Goal: Task Accomplishment & Management: Manage account settings

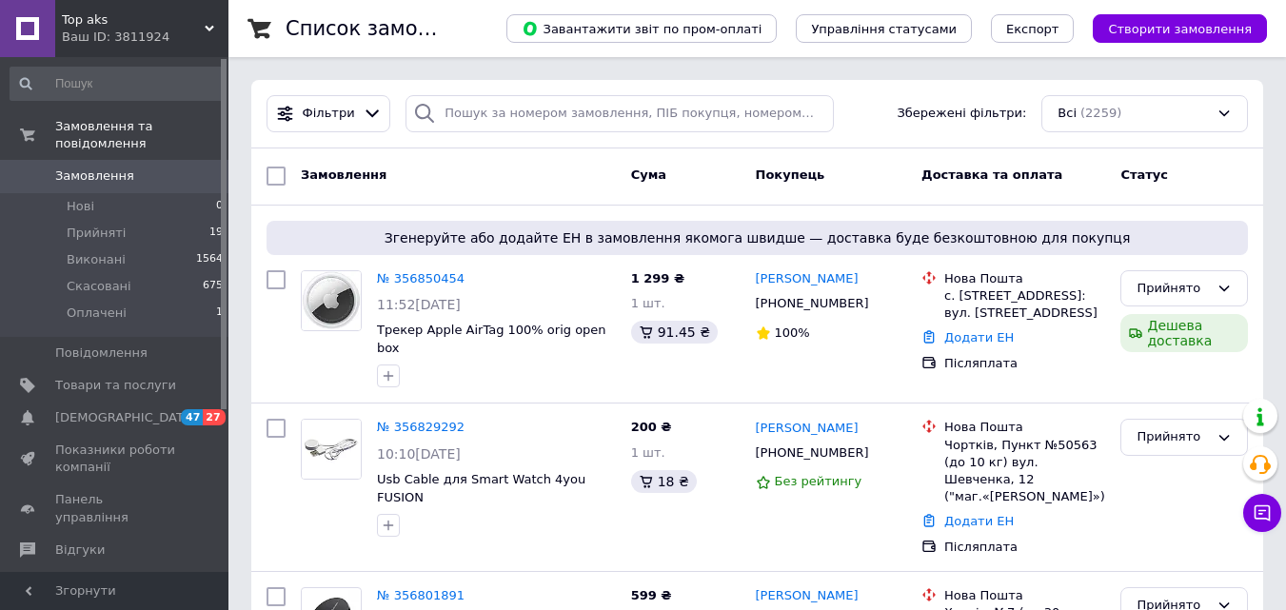
click at [733, 167] on div "Cума" at bounding box center [685, 176] width 125 height 34
click at [732, 180] on div "Cума" at bounding box center [685, 176] width 125 height 34
